Goal: Task Accomplishment & Management: Use online tool/utility

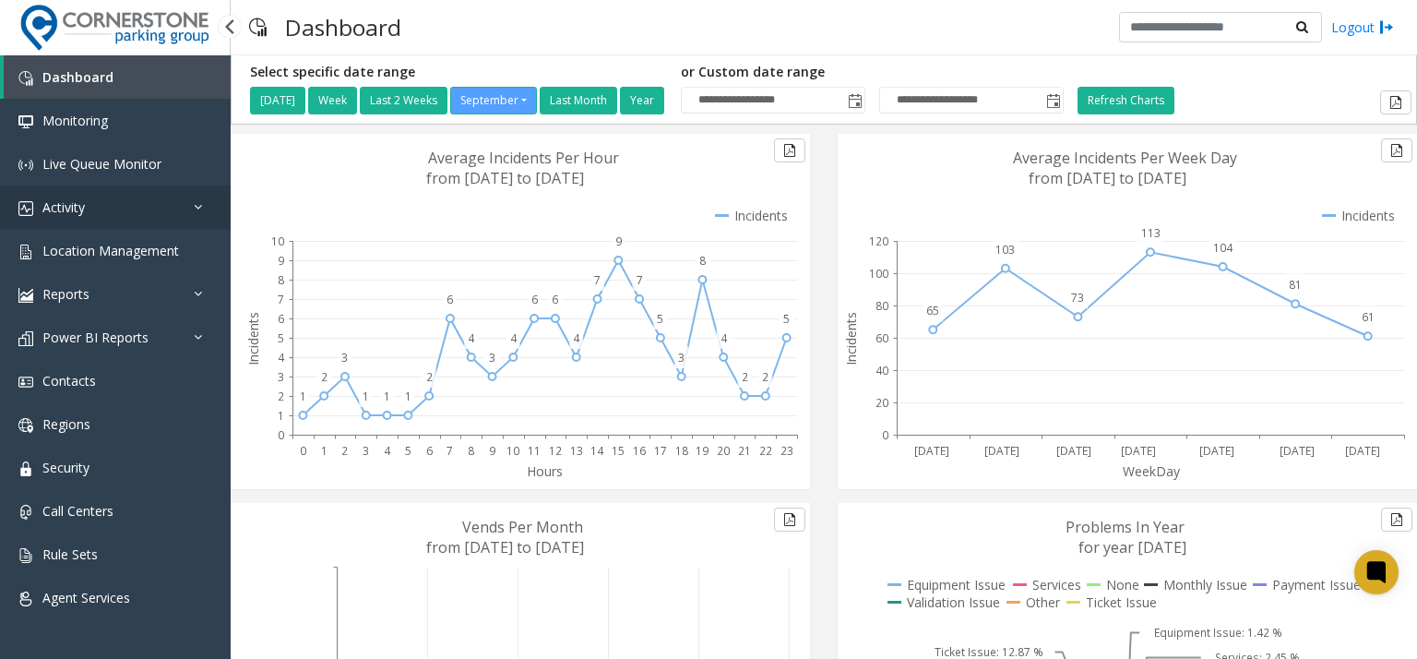
click at [85, 202] on span "Activity" at bounding box center [63, 207] width 42 height 18
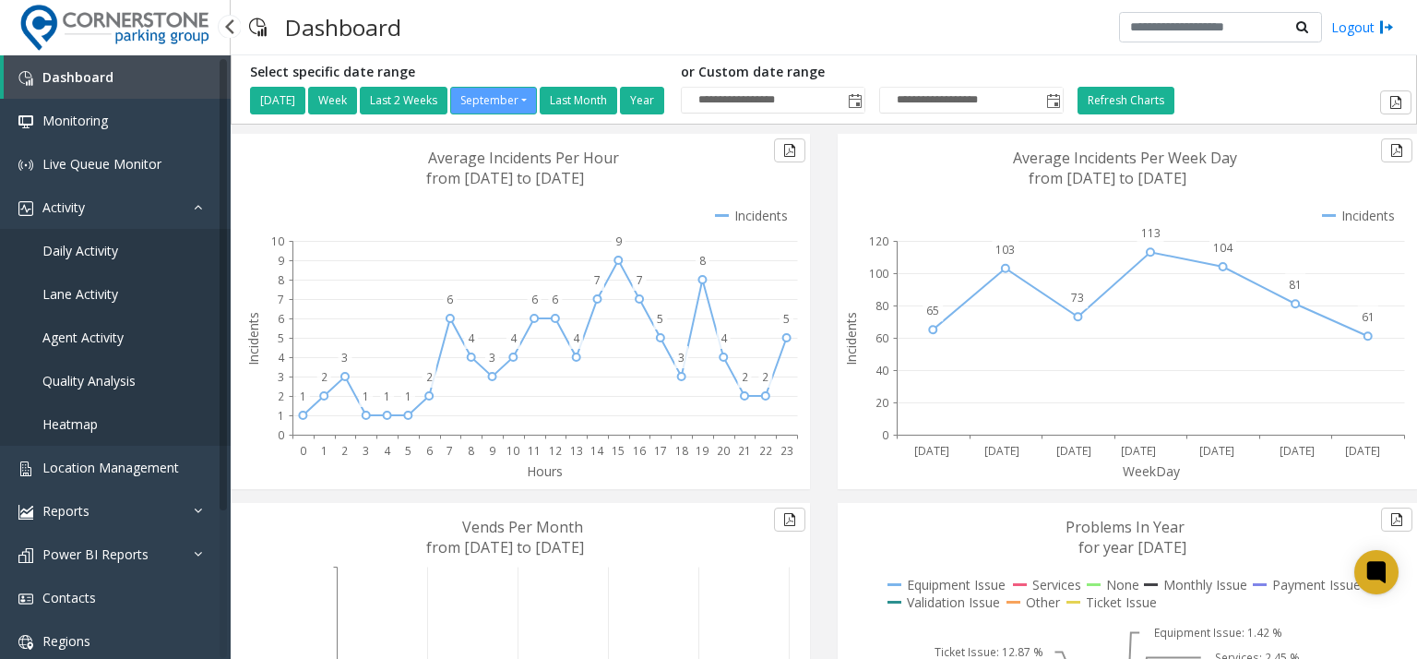
click at [84, 235] on link "Daily Activity" at bounding box center [115, 250] width 231 height 43
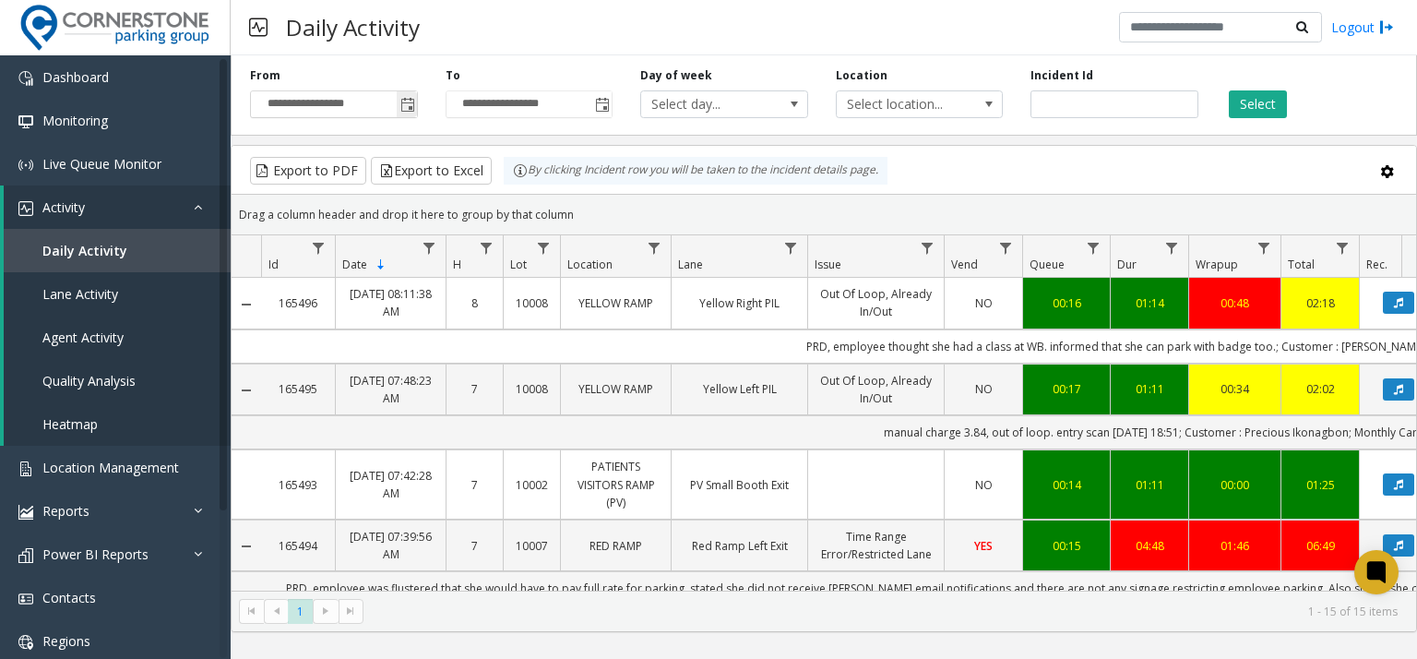
click at [409, 104] on span "Toggle popup" at bounding box center [407, 105] width 15 height 15
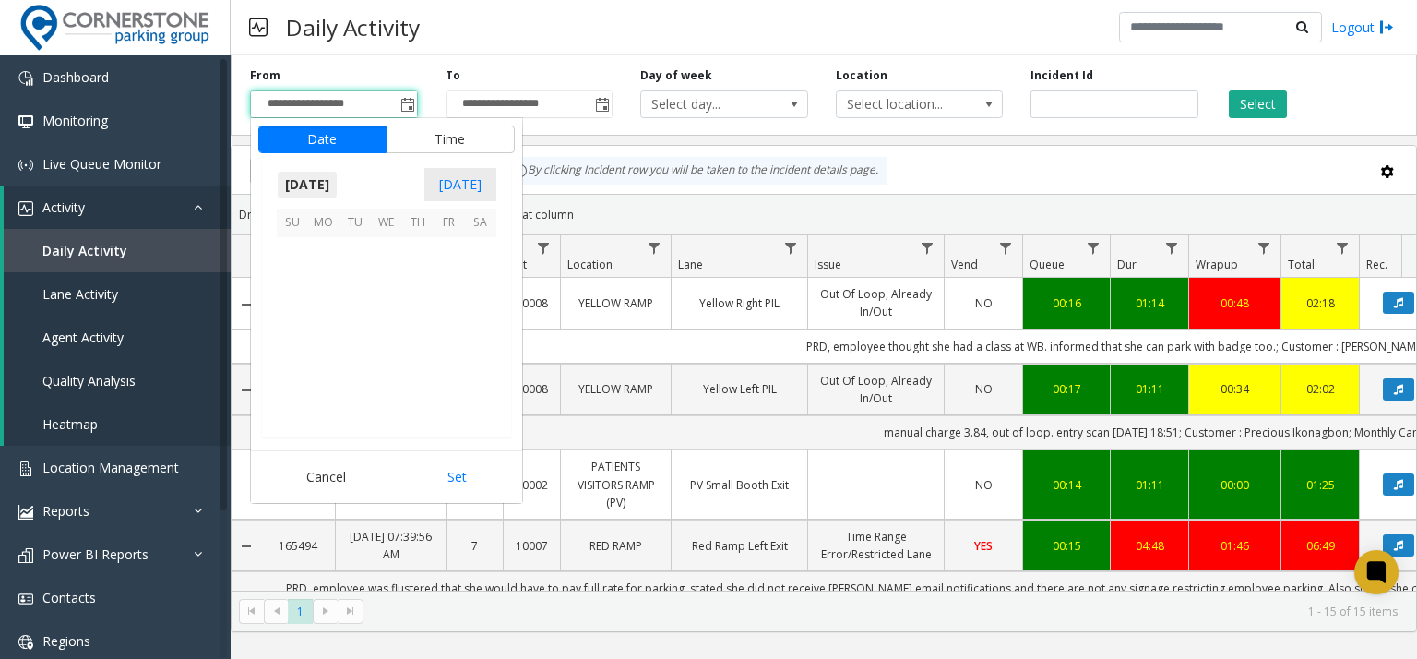
scroll to position [331029, 0]
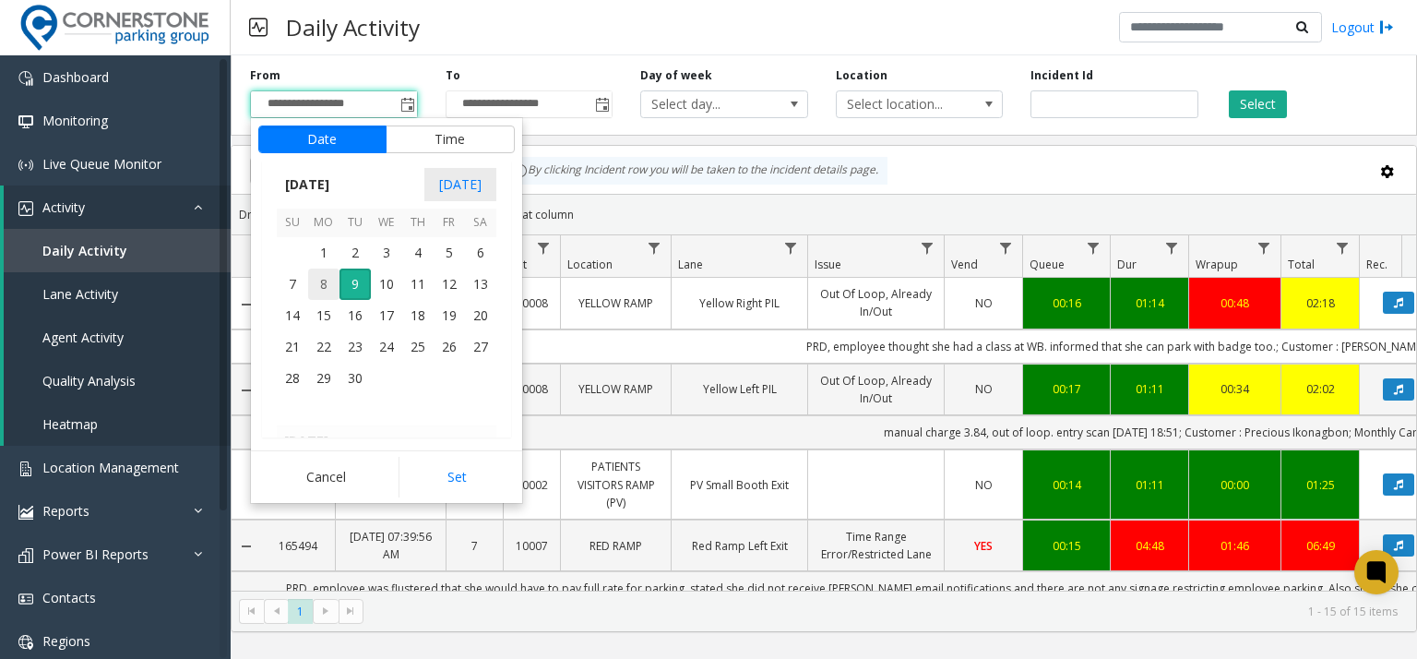
click at [320, 282] on span "8" at bounding box center [323, 283] width 31 height 31
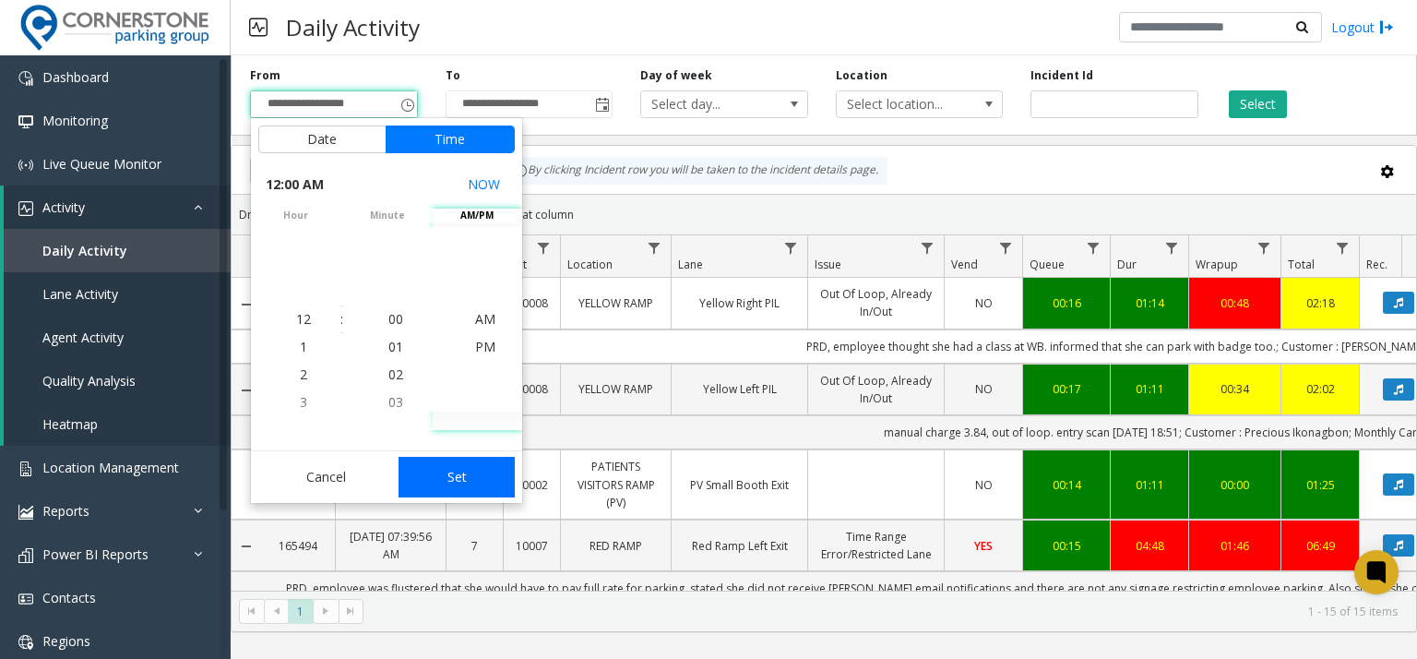
click at [445, 480] on button "Set" at bounding box center [456, 477] width 116 height 41
type input "**********"
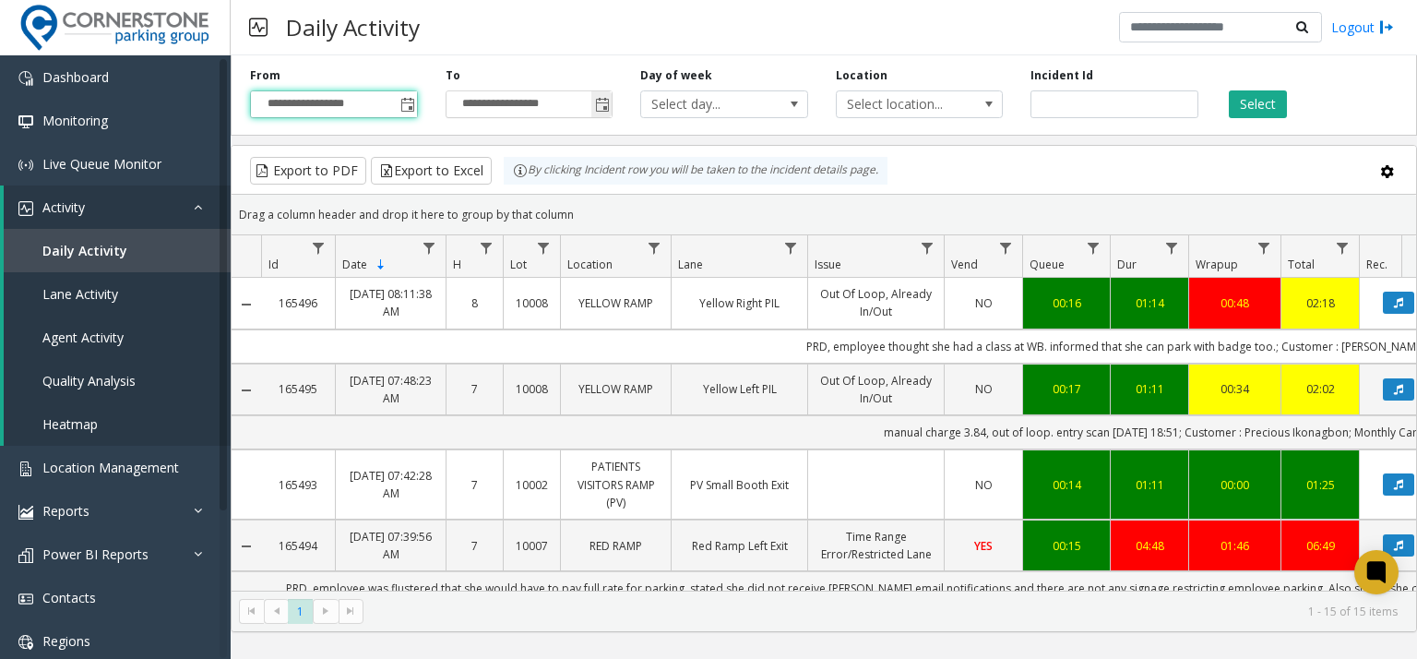
click at [608, 101] on span "Toggle popup" at bounding box center [602, 105] width 15 height 15
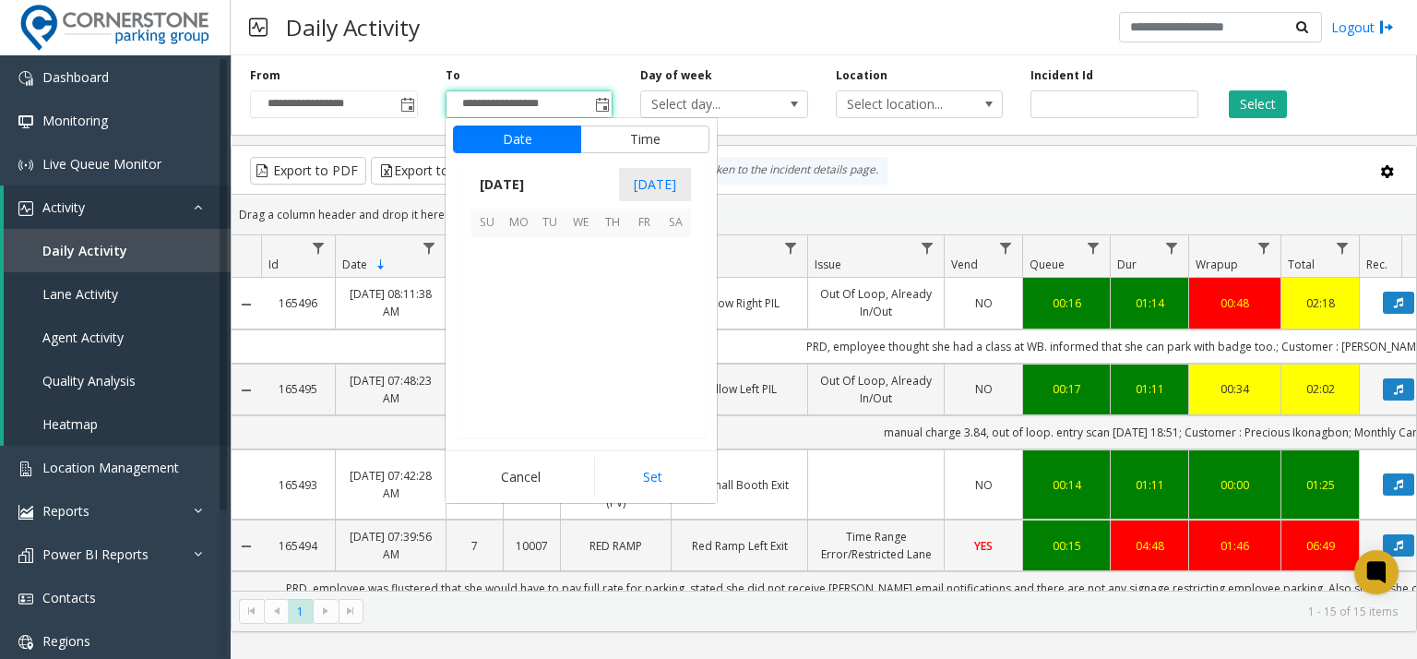
scroll to position [28, 0]
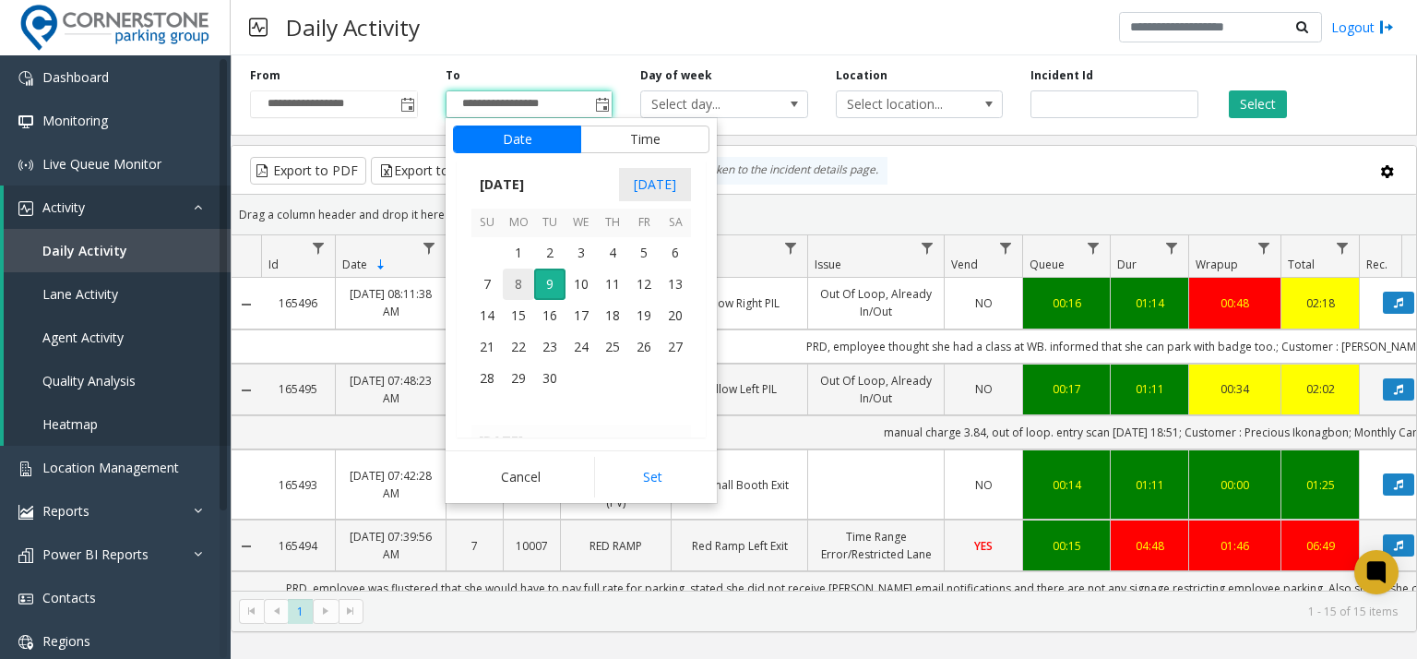
click at [517, 283] on span "8" at bounding box center [518, 283] width 31 height 31
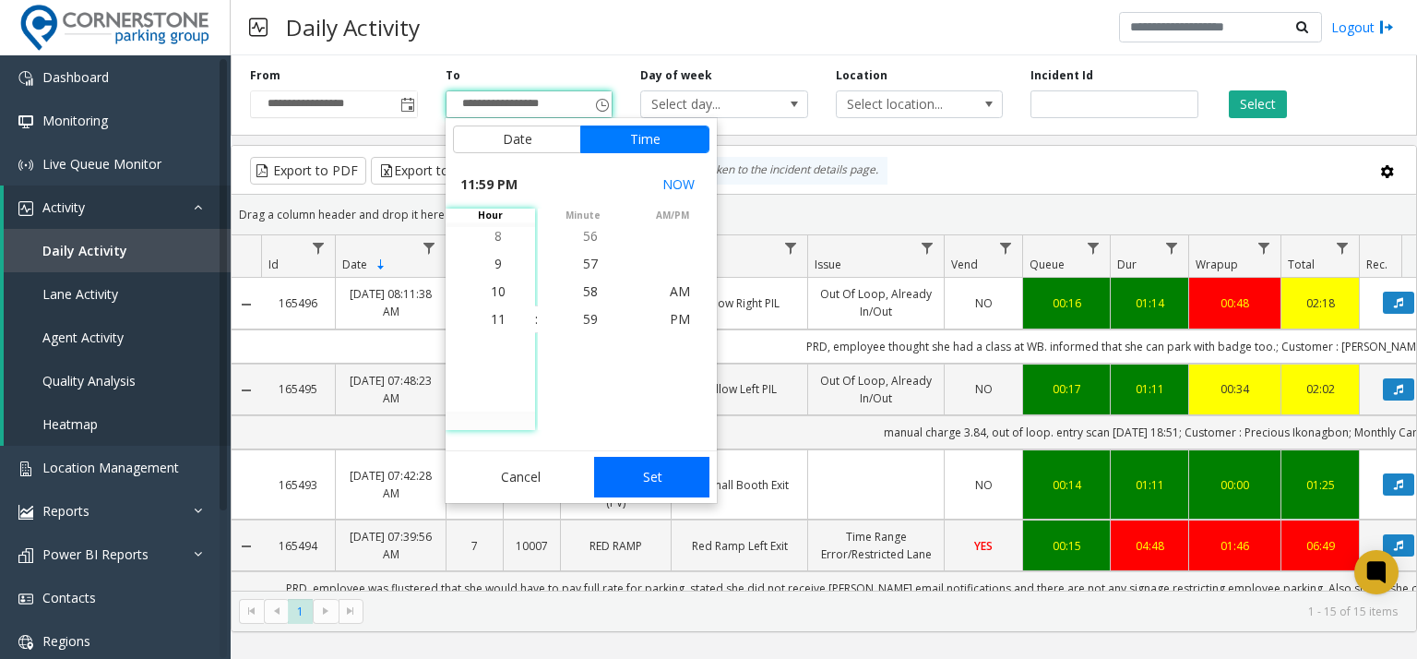
click at [661, 469] on button "Set" at bounding box center [652, 477] width 116 height 41
type input "**********"
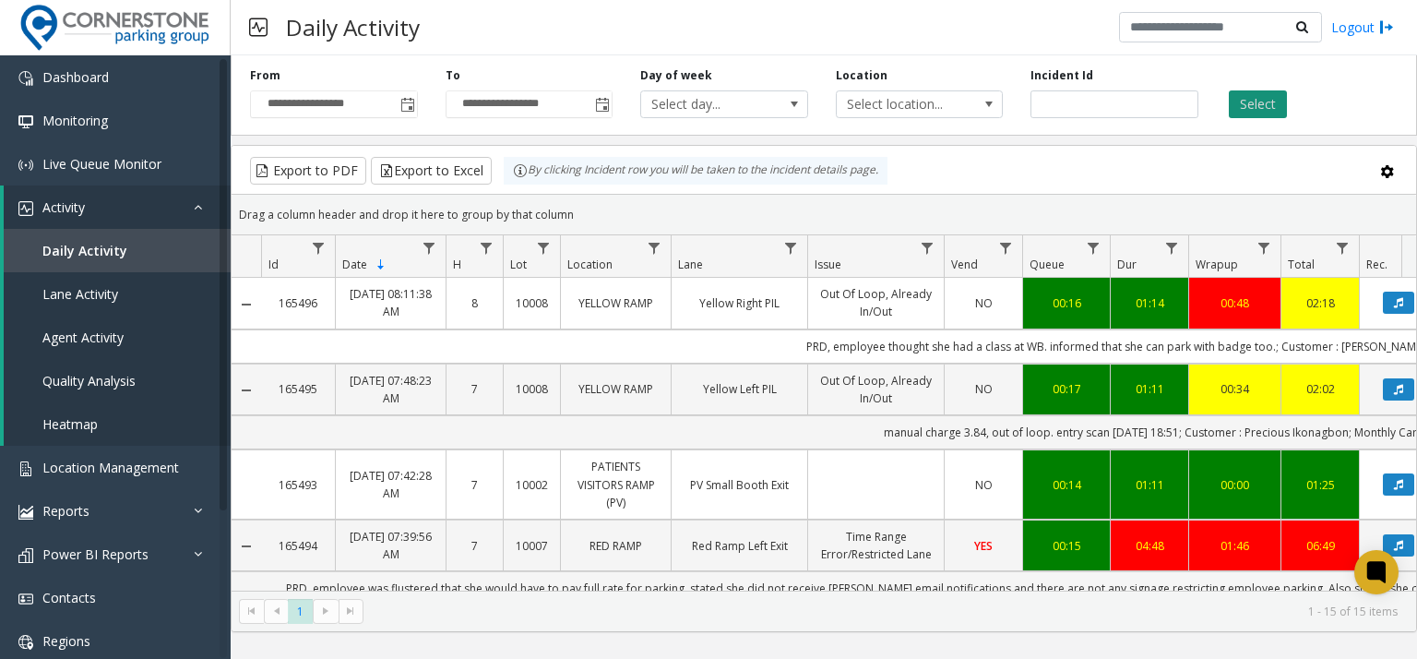
click at [1252, 102] on button "Select" at bounding box center [1258, 104] width 58 height 28
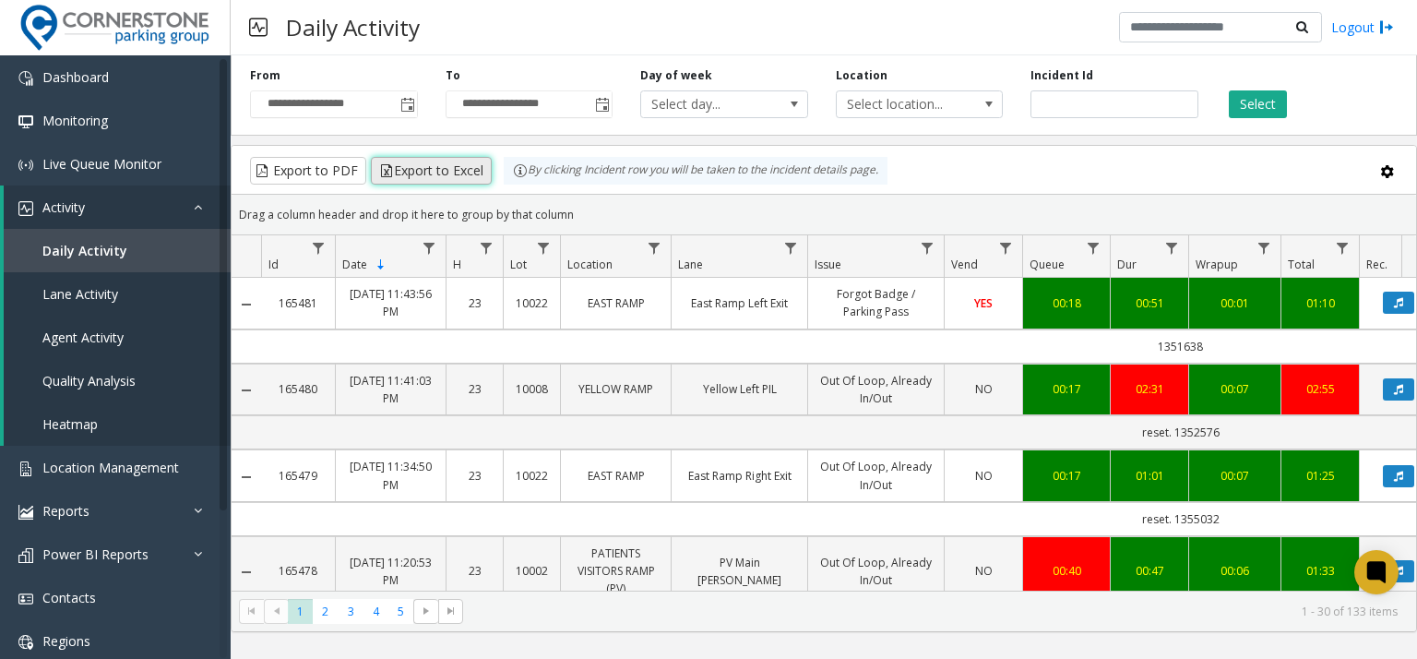
click at [456, 158] on button "Export to Excel" at bounding box center [431, 171] width 121 height 28
